Goal: Task Accomplishment & Management: Manage account settings

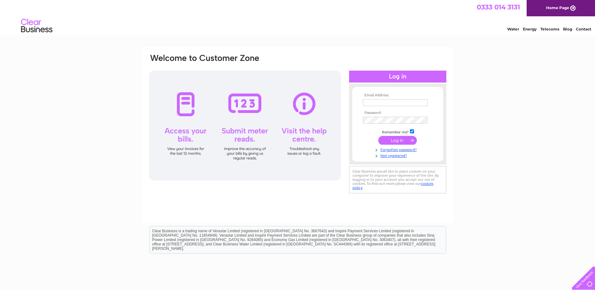
type input "info@pittentrailgarage.co.uk"
click at [391, 141] on input "submit" at bounding box center [397, 140] width 39 height 9
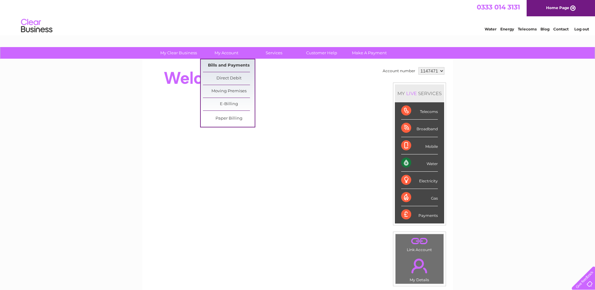
click at [223, 62] on link "Bills and Payments" at bounding box center [229, 65] width 52 height 13
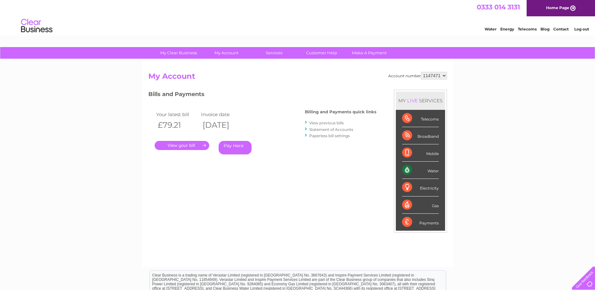
click at [186, 149] on link "." at bounding box center [182, 145] width 55 height 9
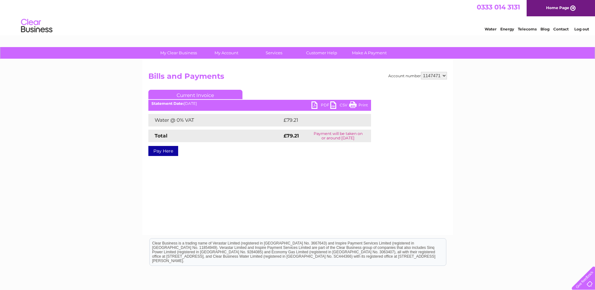
click at [318, 104] on link "PDF" at bounding box center [320, 105] width 19 height 9
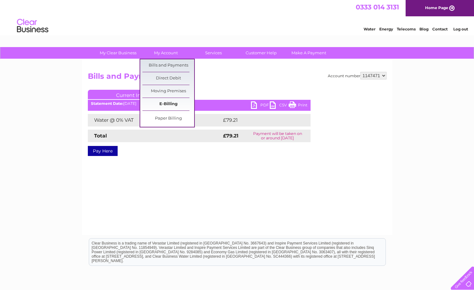
click at [168, 106] on link "E-Billing" at bounding box center [168, 104] width 52 height 13
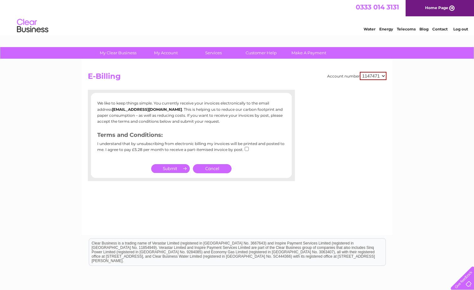
click at [212, 168] on link "Cancel" at bounding box center [212, 168] width 39 height 9
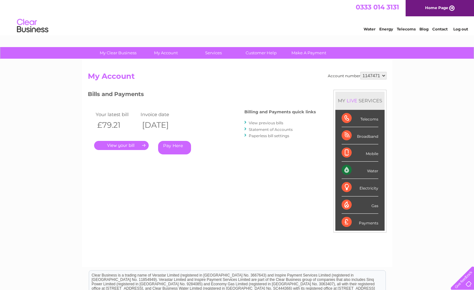
click at [271, 122] on link "View previous bills" at bounding box center [266, 122] width 34 height 5
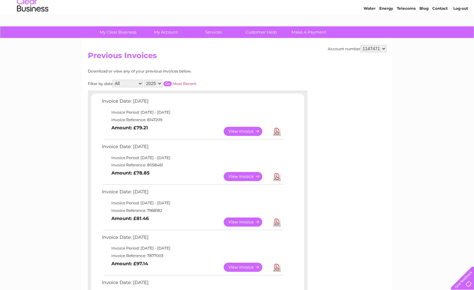
scroll to position [31, 0]
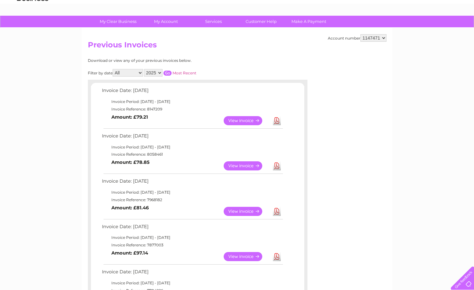
click at [280, 165] on link "Download" at bounding box center [277, 165] width 8 height 9
click at [246, 165] on link "View" at bounding box center [246, 165] width 46 height 9
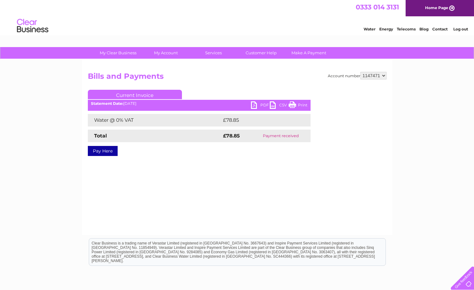
click at [462, 29] on link "Log out" at bounding box center [460, 29] width 15 height 5
